Goal: Information Seeking & Learning: Learn about a topic

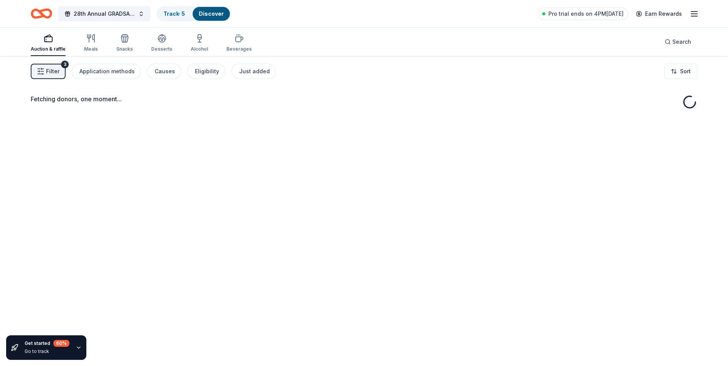
click at [46, 75] on button "Filter 3" at bounding box center [48, 71] width 35 height 15
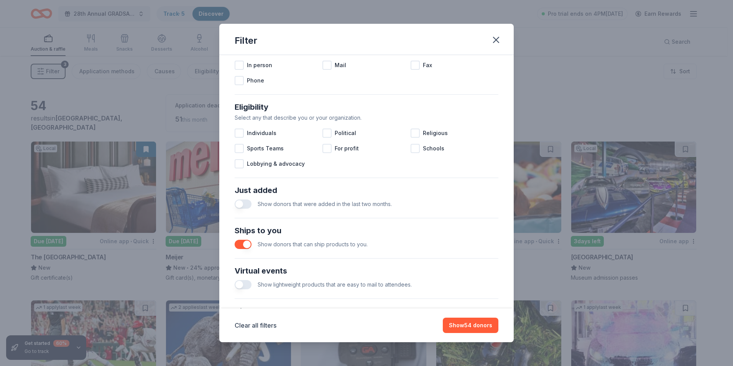
scroll to position [192, 0]
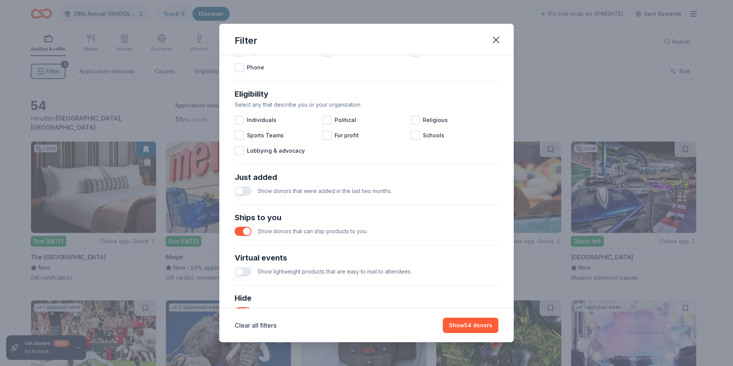
click at [246, 232] on button "button" at bounding box center [243, 231] width 17 height 9
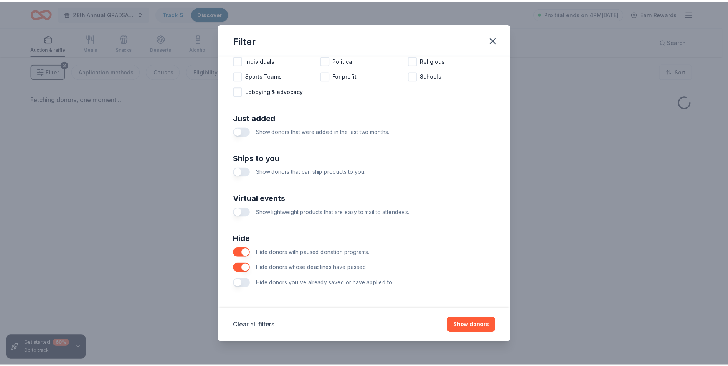
scroll to position [252, 0]
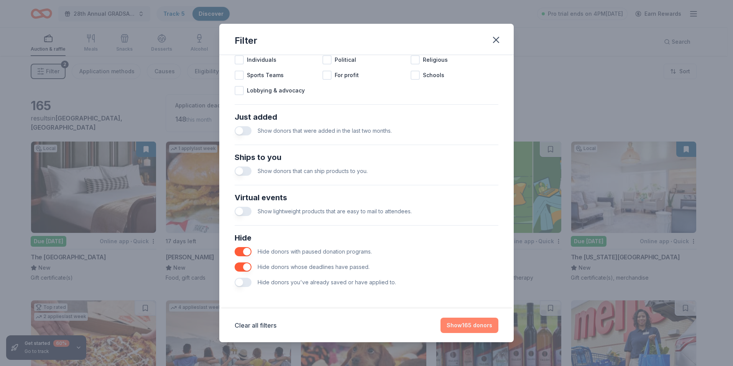
click at [476, 320] on button "Show 165 donors" at bounding box center [470, 325] width 58 height 15
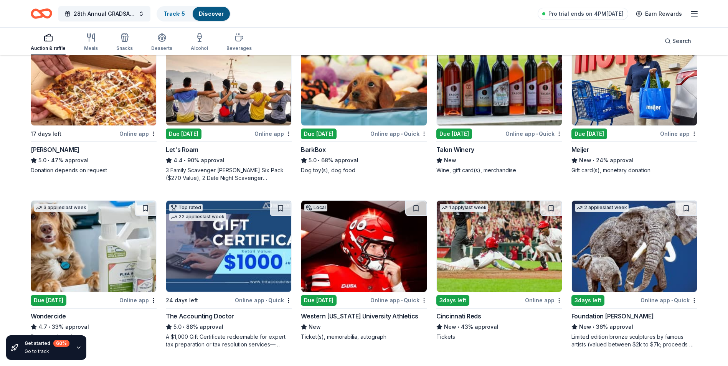
scroll to position [345, 0]
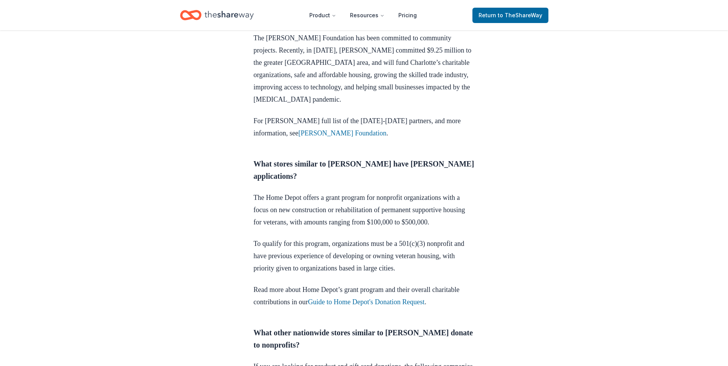
scroll to position [499, 0]
